Goal: Book appointment/travel/reservation

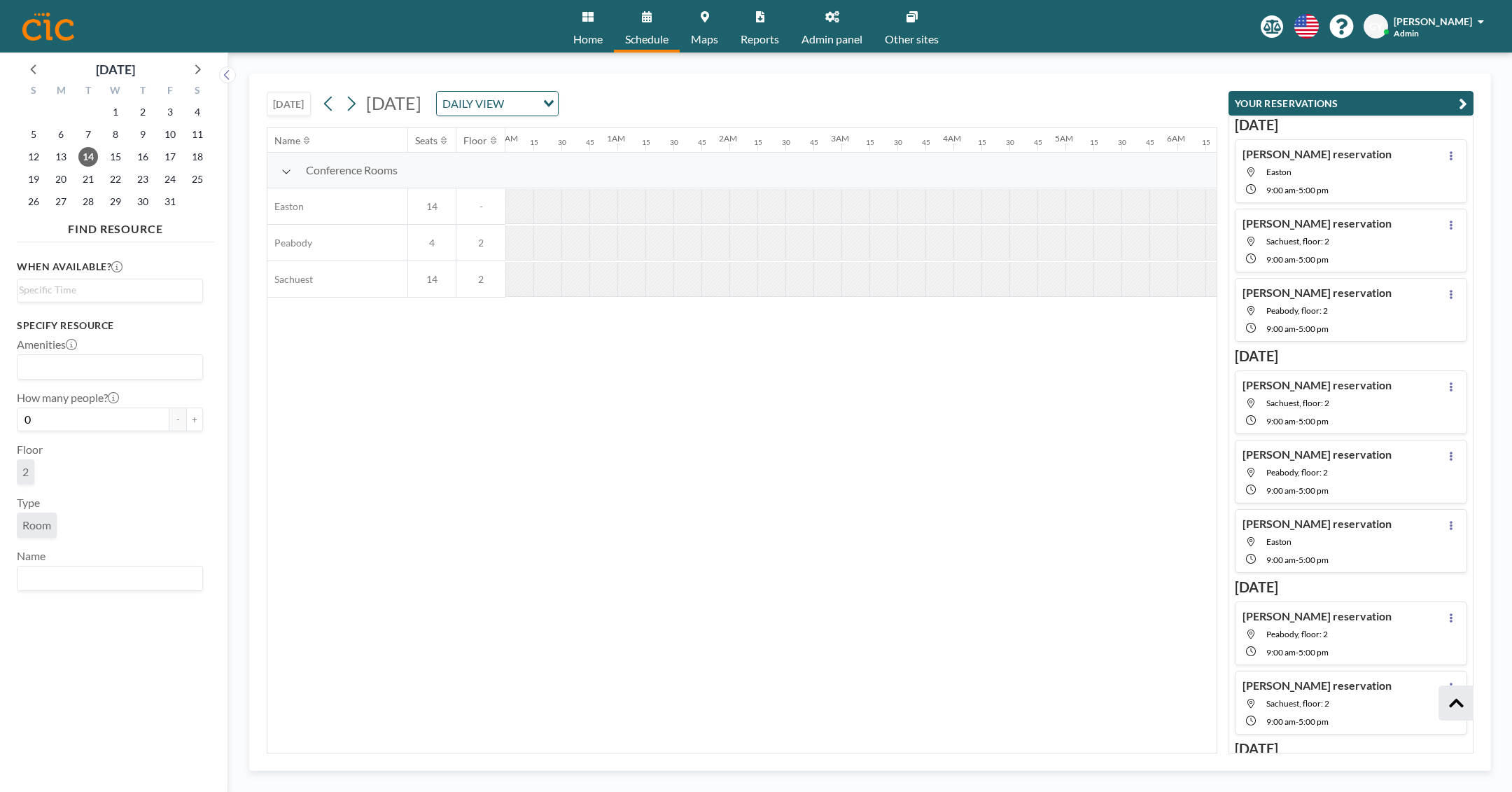
scroll to position [232, 0]
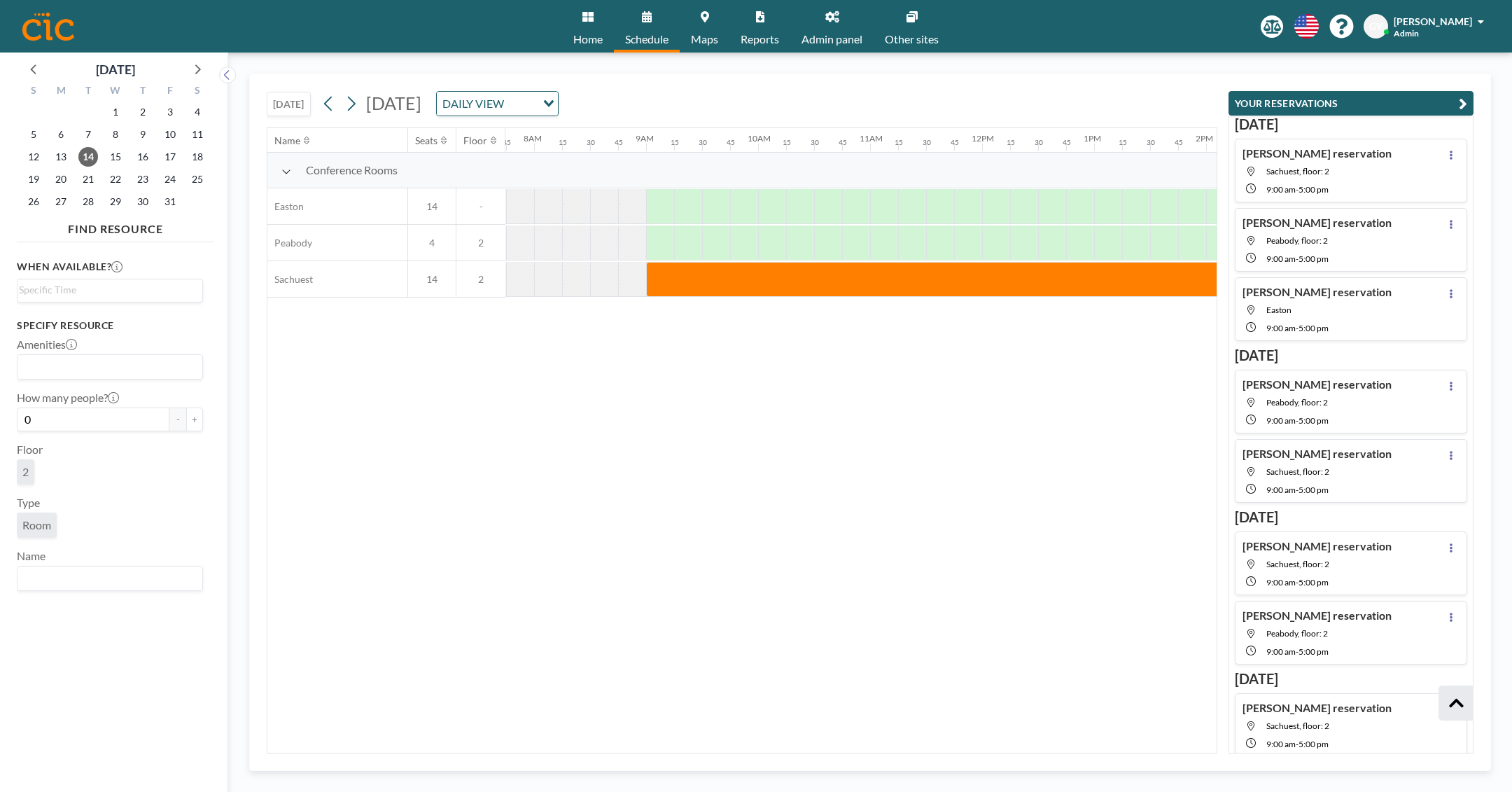
click at [640, 450] on div "Name Seats Floor 12AM 15 30 45 1AM 15 30 45 2AM 15 30 45 3AM 15 30 45 4AM 15 30…" at bounding box center [742, 440] width 949 height 625
click at [997, 86] on div "[DATE] [DATE] DAILY VIEW Loading..." at bounding box center [742, 101] width 951 height 53
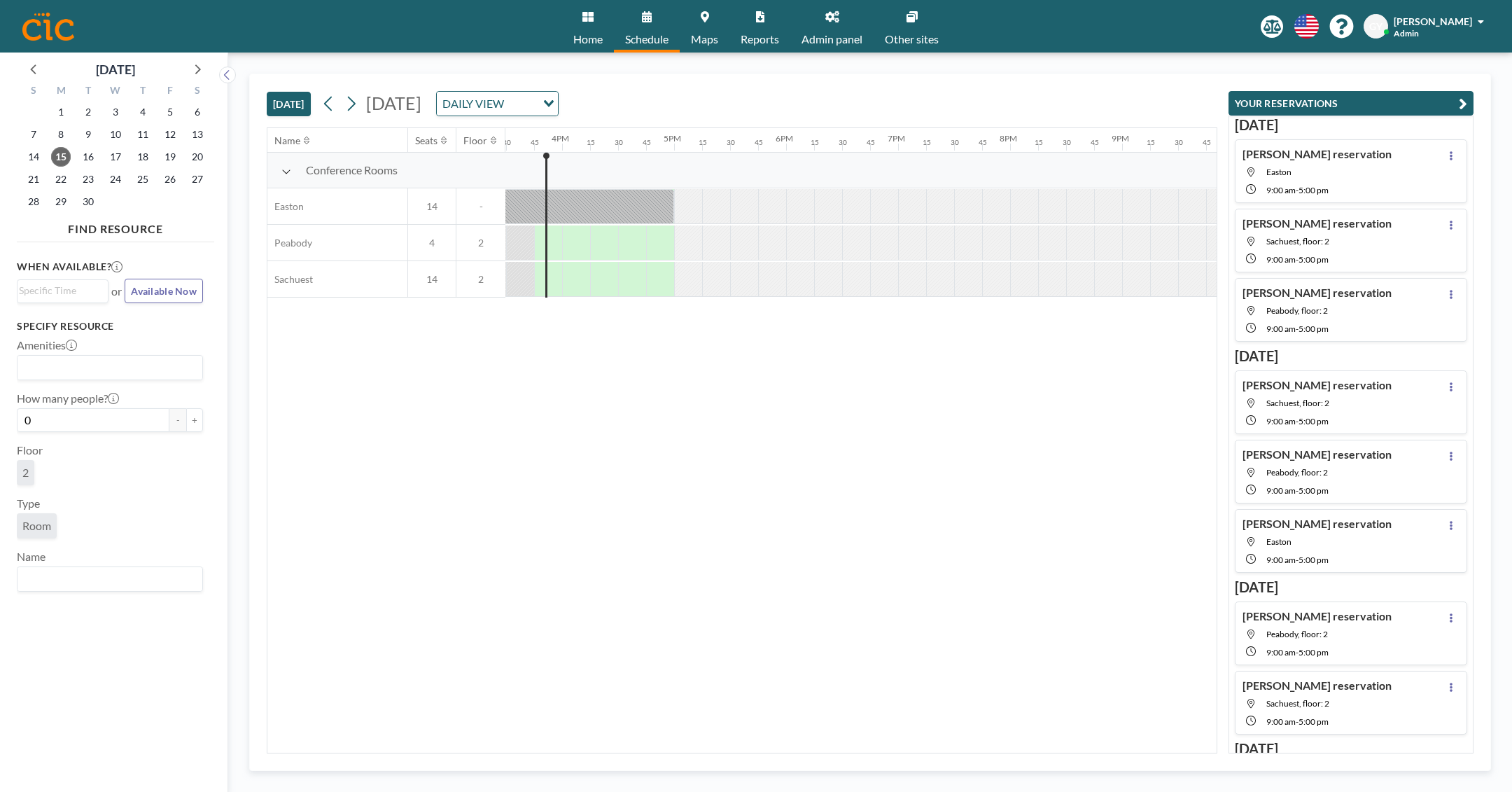
scroll to position [0, 1736]
click at [358, 109] on icon at bounding box center [351, 104] width 13 height 21
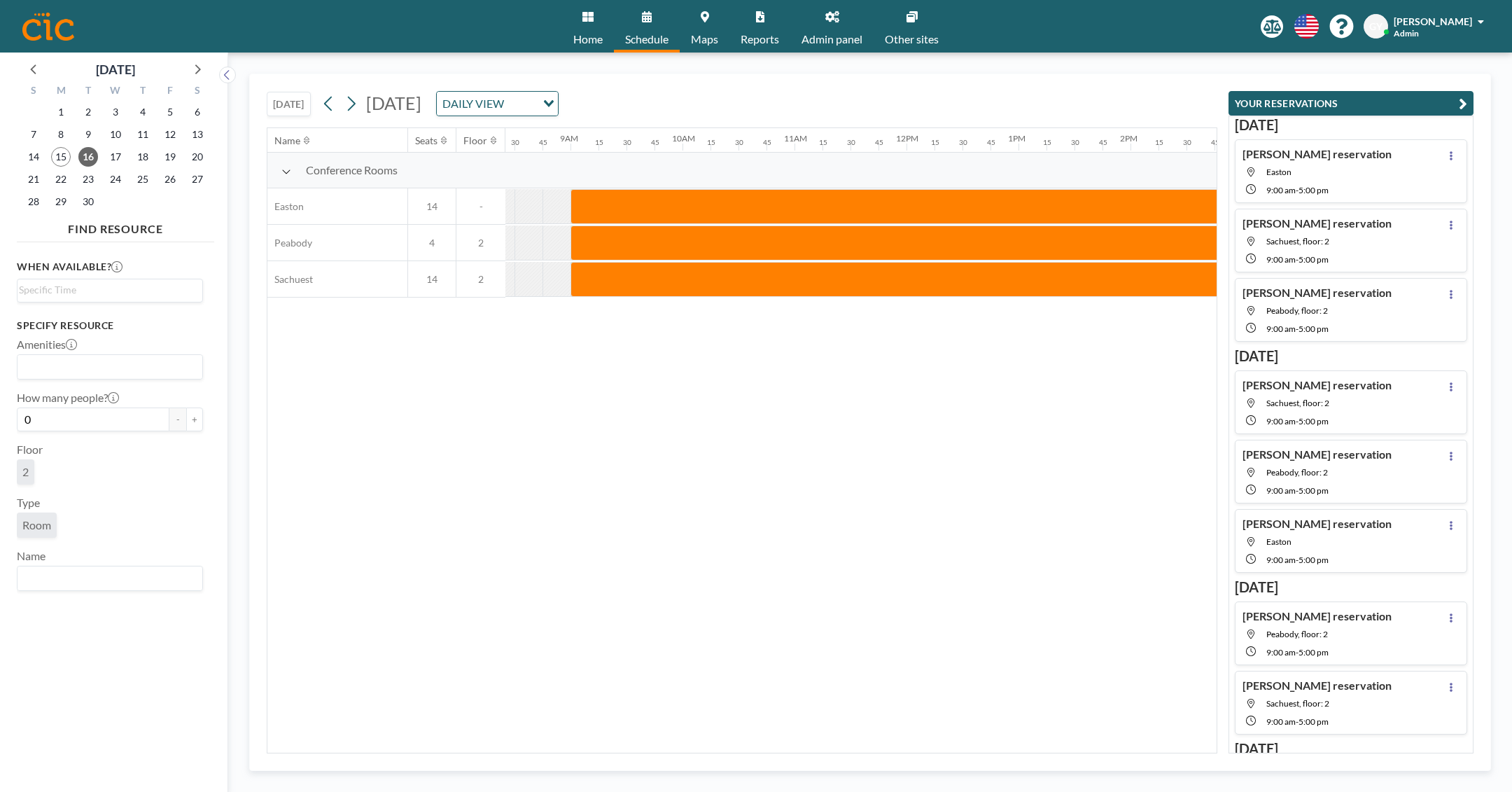
scroll to position [0, 951]
